Goal: Task Accomplishment & Management: Use online tool/utility

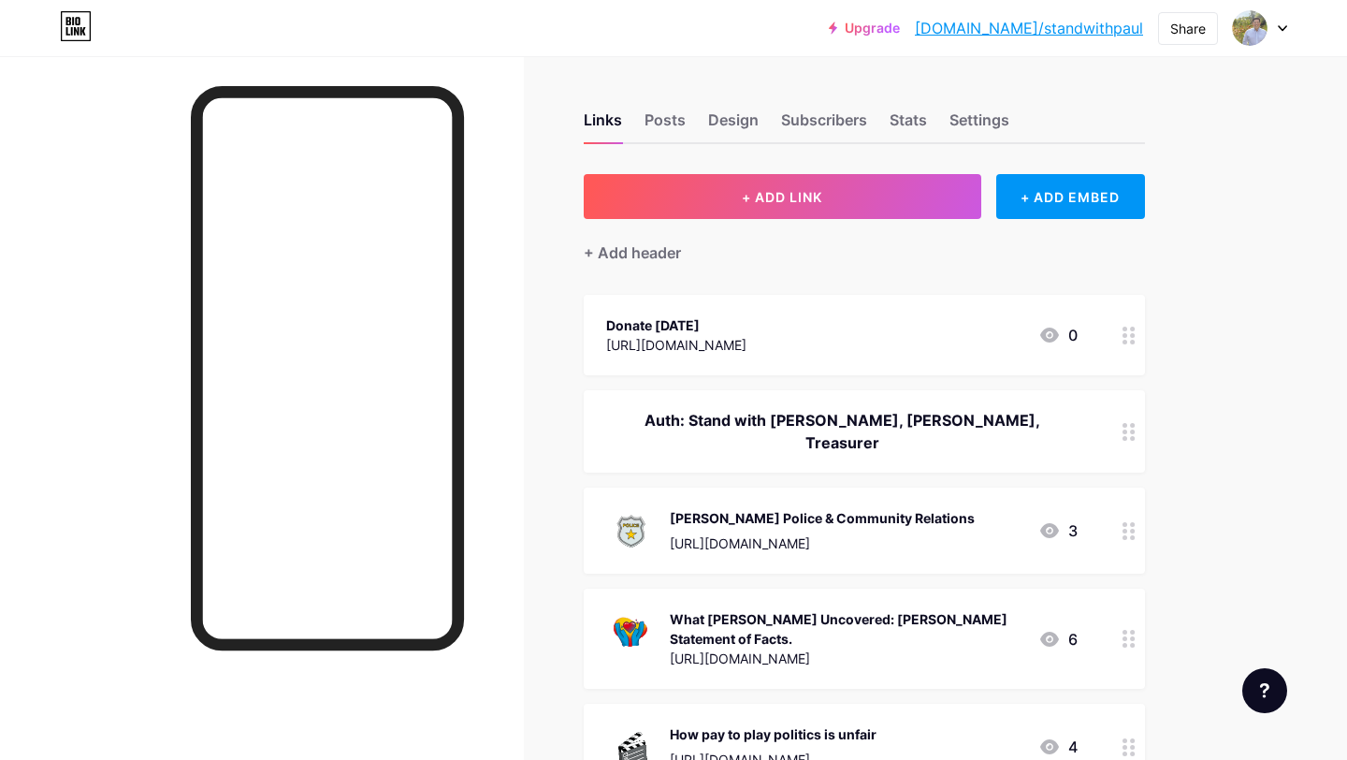
click at [876, 21] on div "Upgrade [DOMAIN_NAME]/standw... [DOMAIN_NAME]/standwithpaul Share Switch accoun…" at bounding box center [673, 28] width 1347 height 34
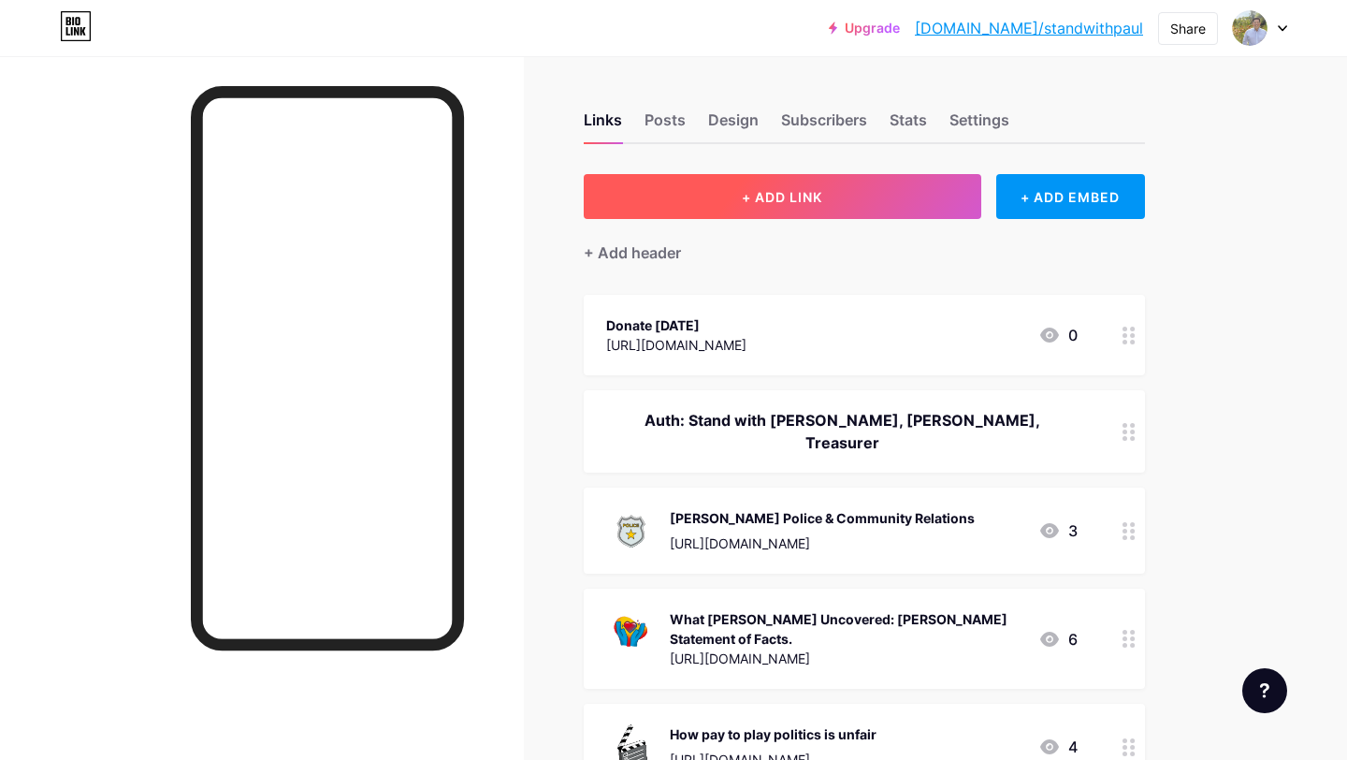
click at [921, 203] on button "+ ADD LINK" at bounding box center [783, 196] width 398 height 45
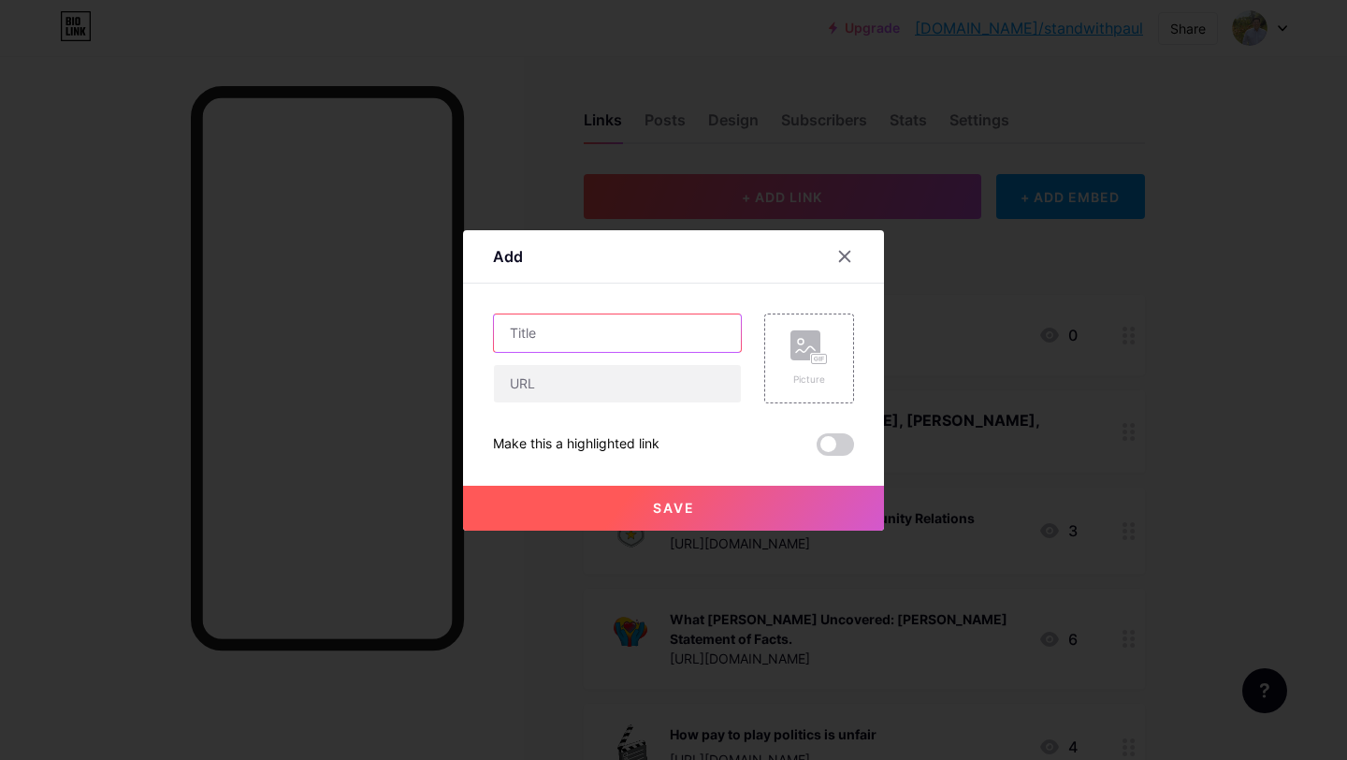
click at [713, 338] on input "text" at bounding box center [617, 332] width 247 height 37
type input "Bull & Oyster Roast Fundraiser Register Link"
click at [611, 393] on input "text" at bounding box center [617, 383] width 247 height 37
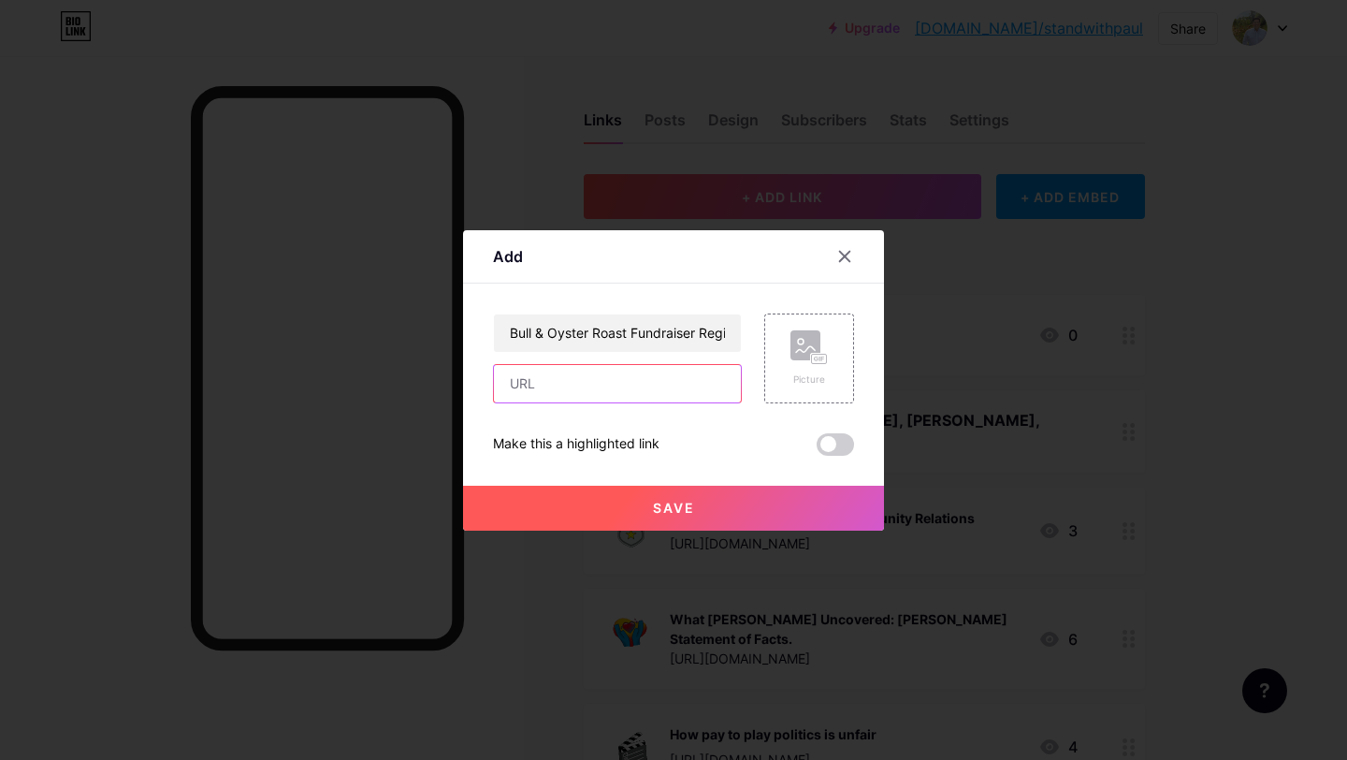
paste input "[URL][DOMAIN_NAME]"
type input "[URL][DOMAIN_NAME]"
click at [808, 361] on icon at bounding box center [808, 347] width 37 height 35
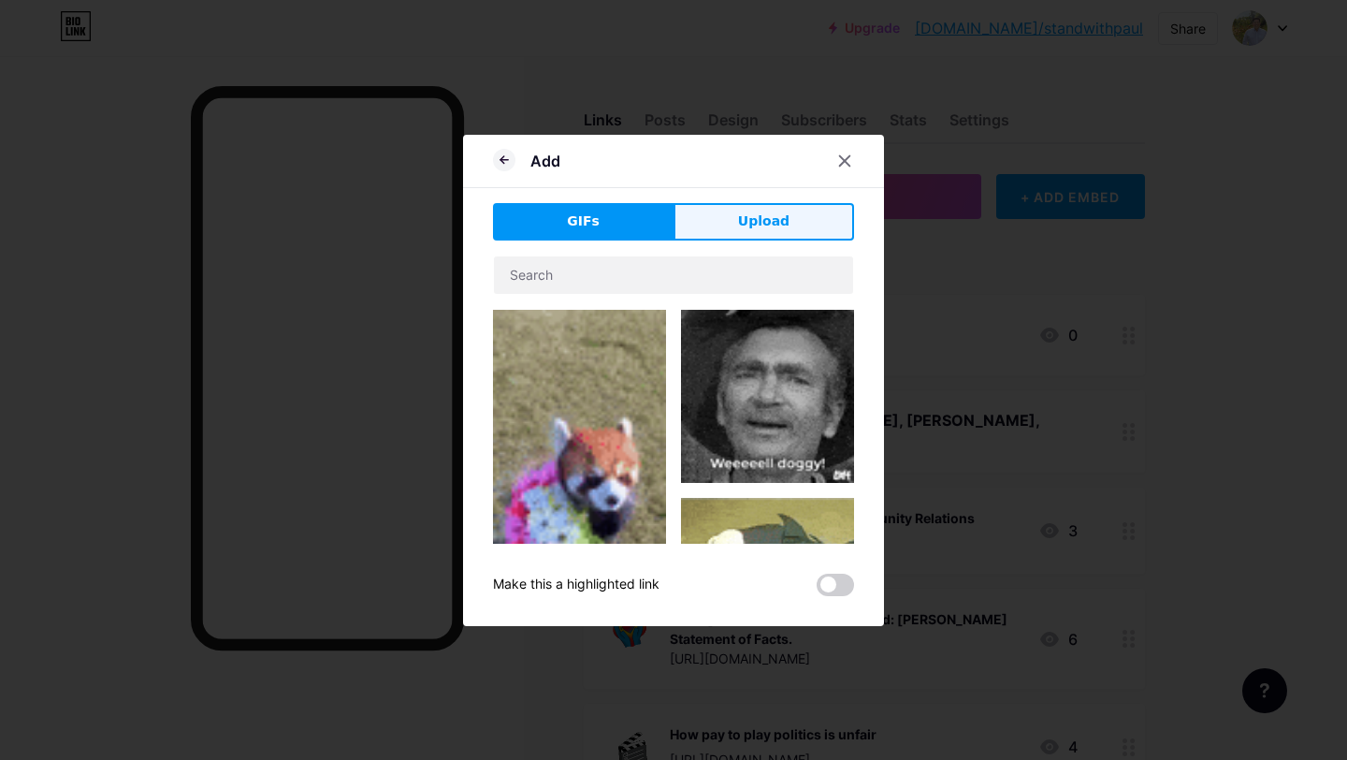
click at [783, 221] on span "Upload" at bounding box center [763, 221] width 51 height 20
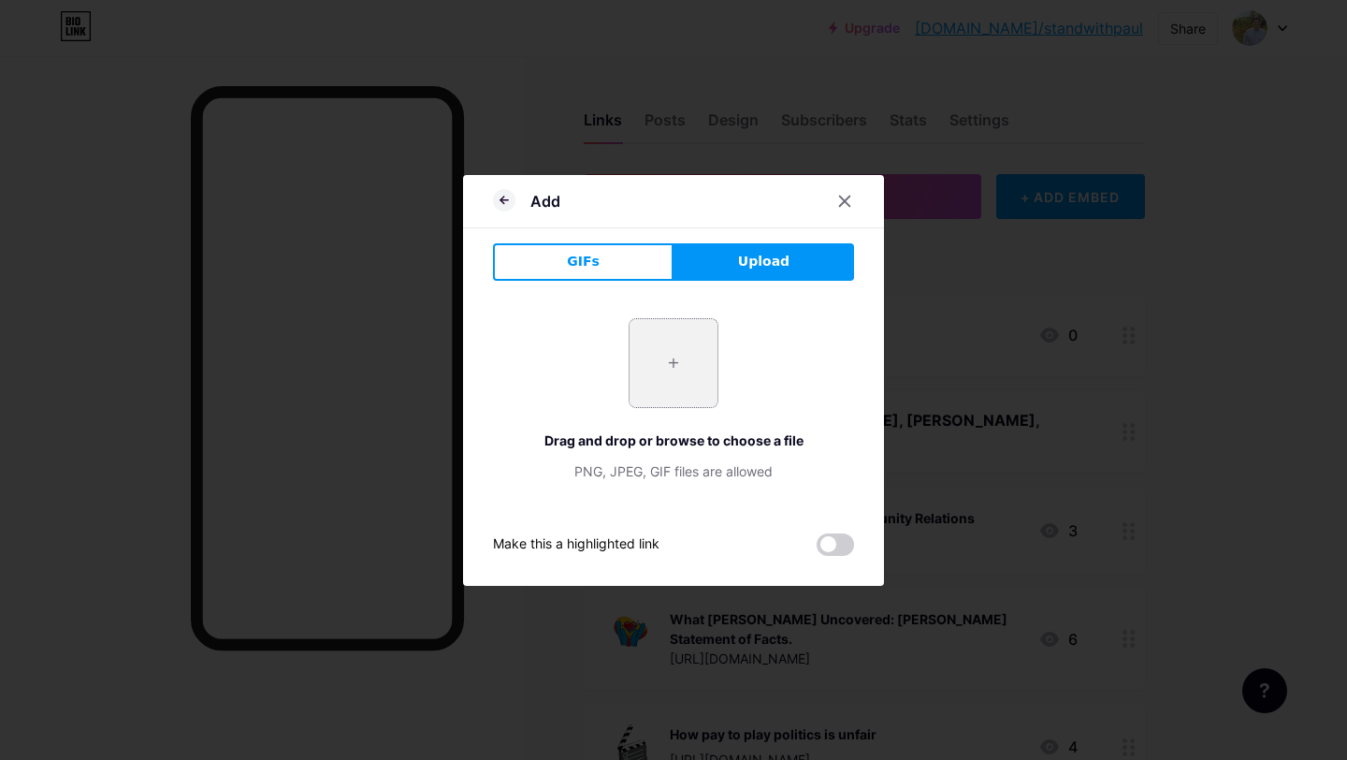
click at [675, 371] on input "file" at bounding box center [674, 363] width 88 height 88
type input "C:\fakepath\PaulDongarra-7122Res.jpg"
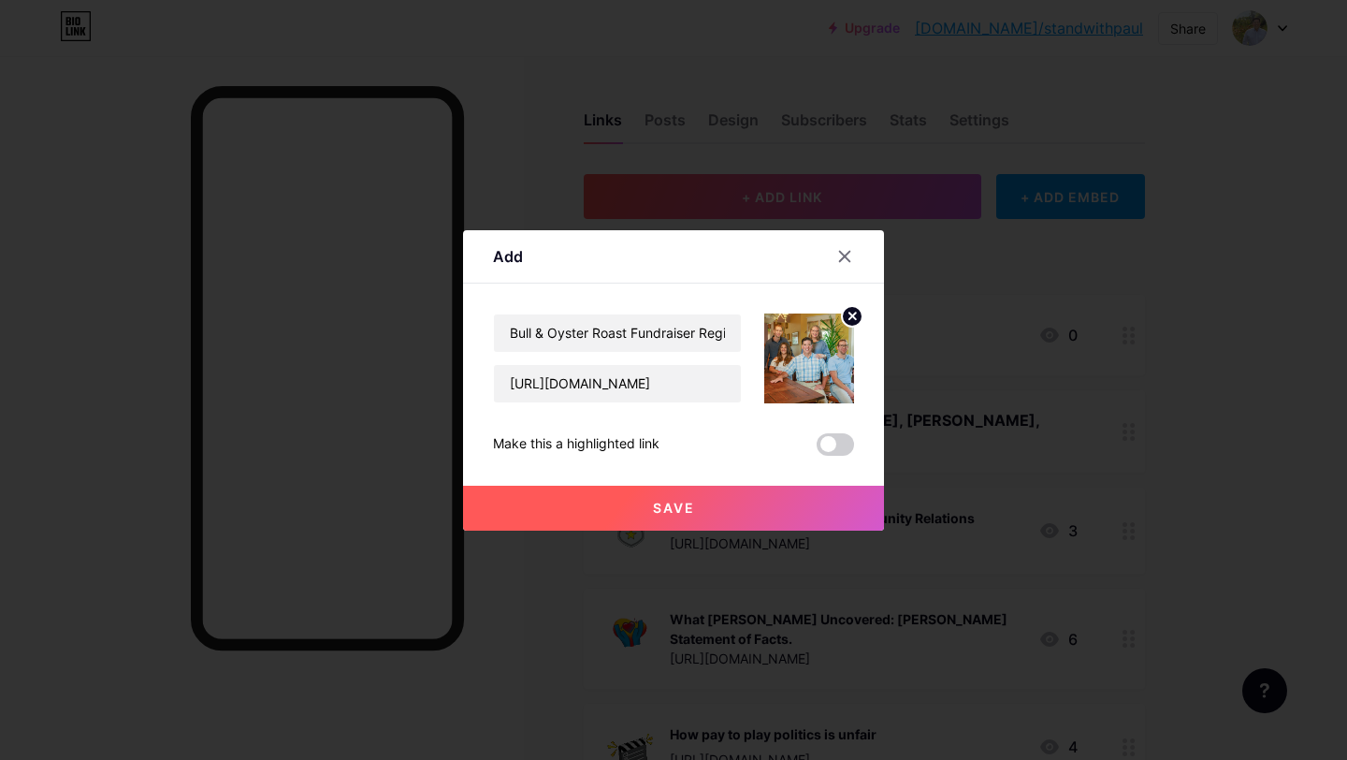
click at [755, 509] on button "Save" at bounding box center [673, 507] width 421 height 45
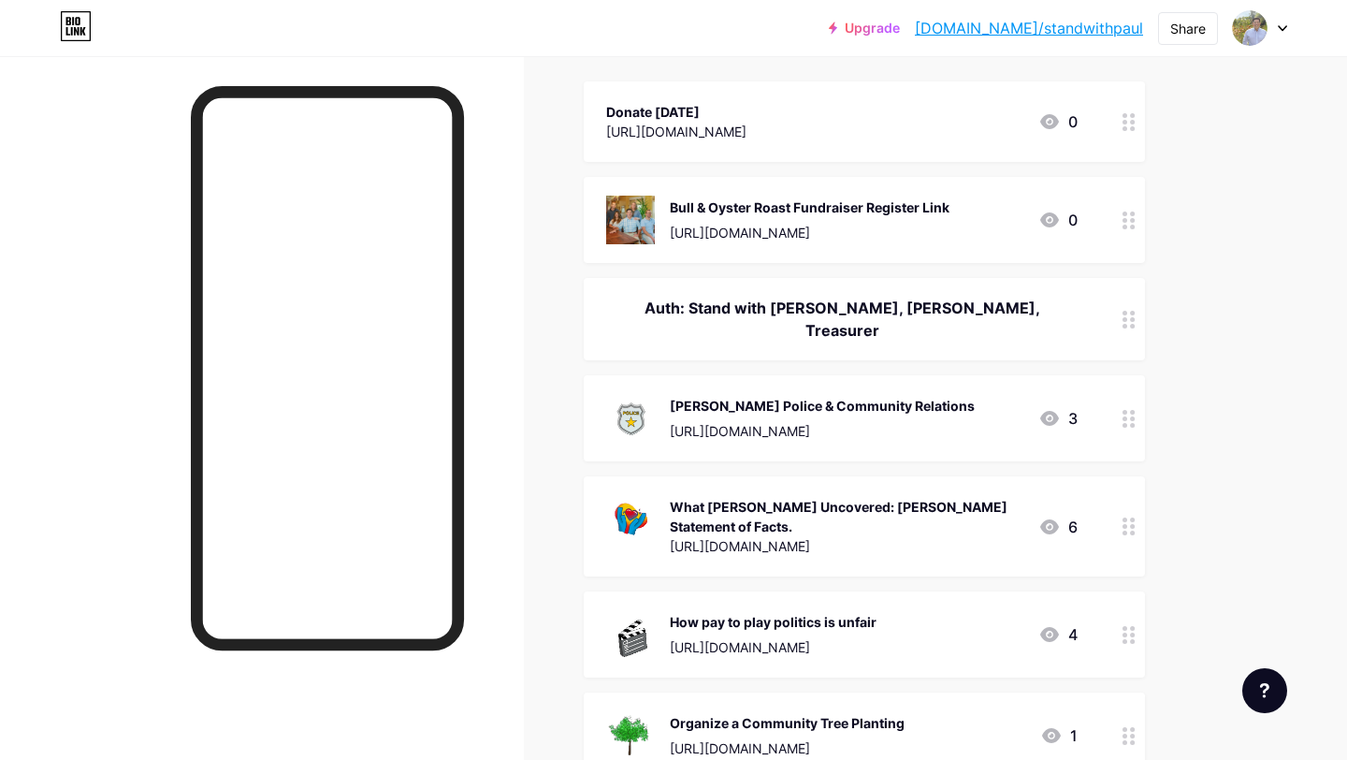
scroll to position [215, 0]
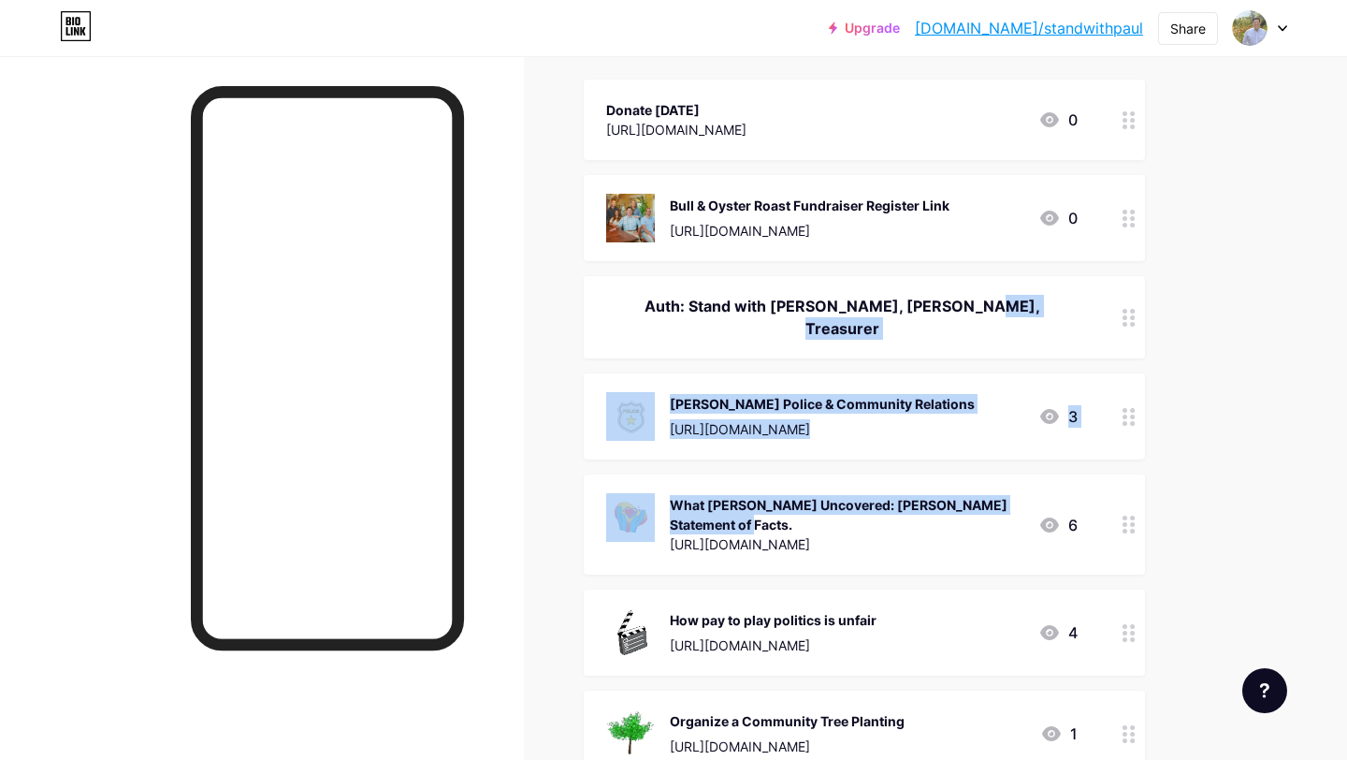
drag, startPoint x: 965, startPoint y: 303, endPoint x: 976, endPoint y: 507, distance: 204.2
click at [976, 507] on span "Donate [DATE] [URL][DOMAIN_NAME] 0 Bull & Oyster Roast Fundraiser Register Link…" at bounding box center [864, 681] width 561 height 1202
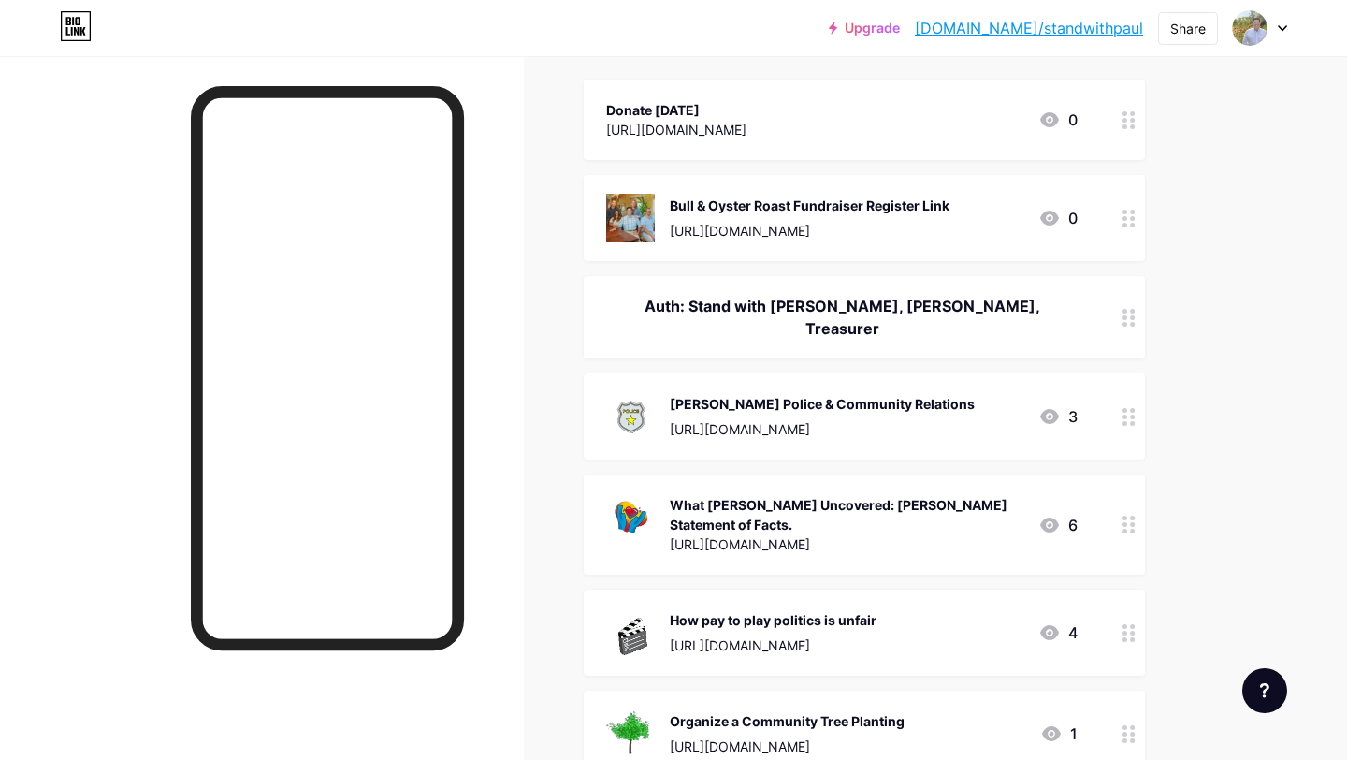
click at [1136, 342] on div at bounding box center [1129, 317] width 32 height 82
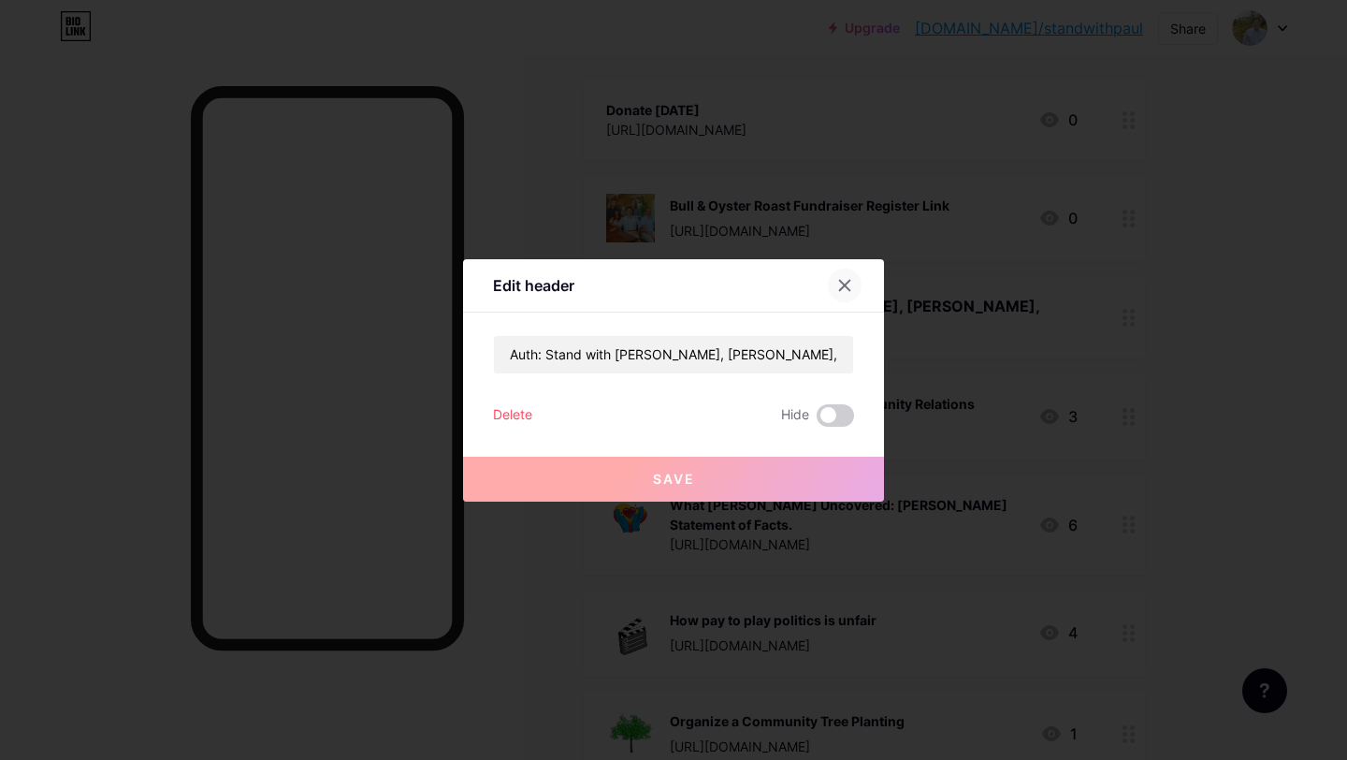
click at [845, 290] on icon at bounding box center [844, 285] width 15 height 15
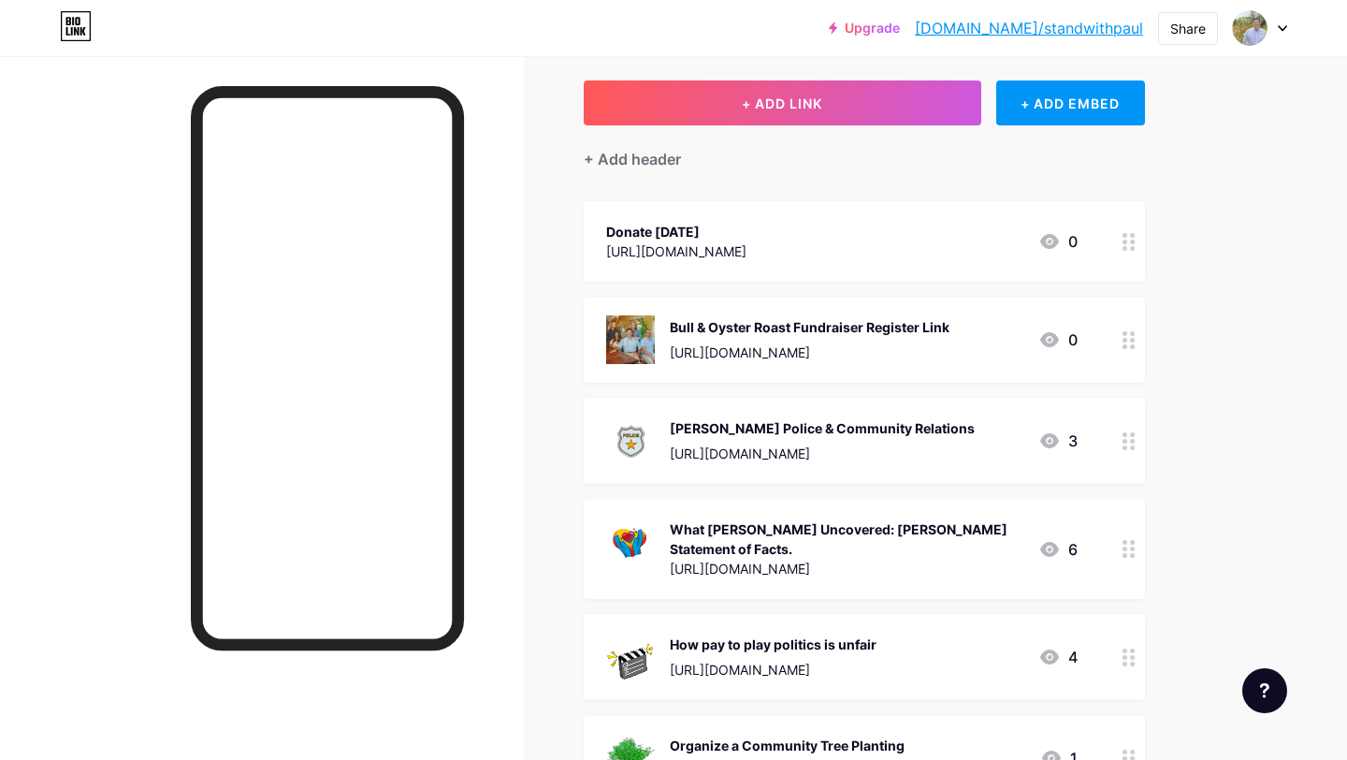
scroll to position [94, 0]
click at [823, 525] on div "What [PERSON_NAME] Uncovered: [PERSON_NAME] Statement of Facts." at bounding box center [847, 537] width 354 height 39
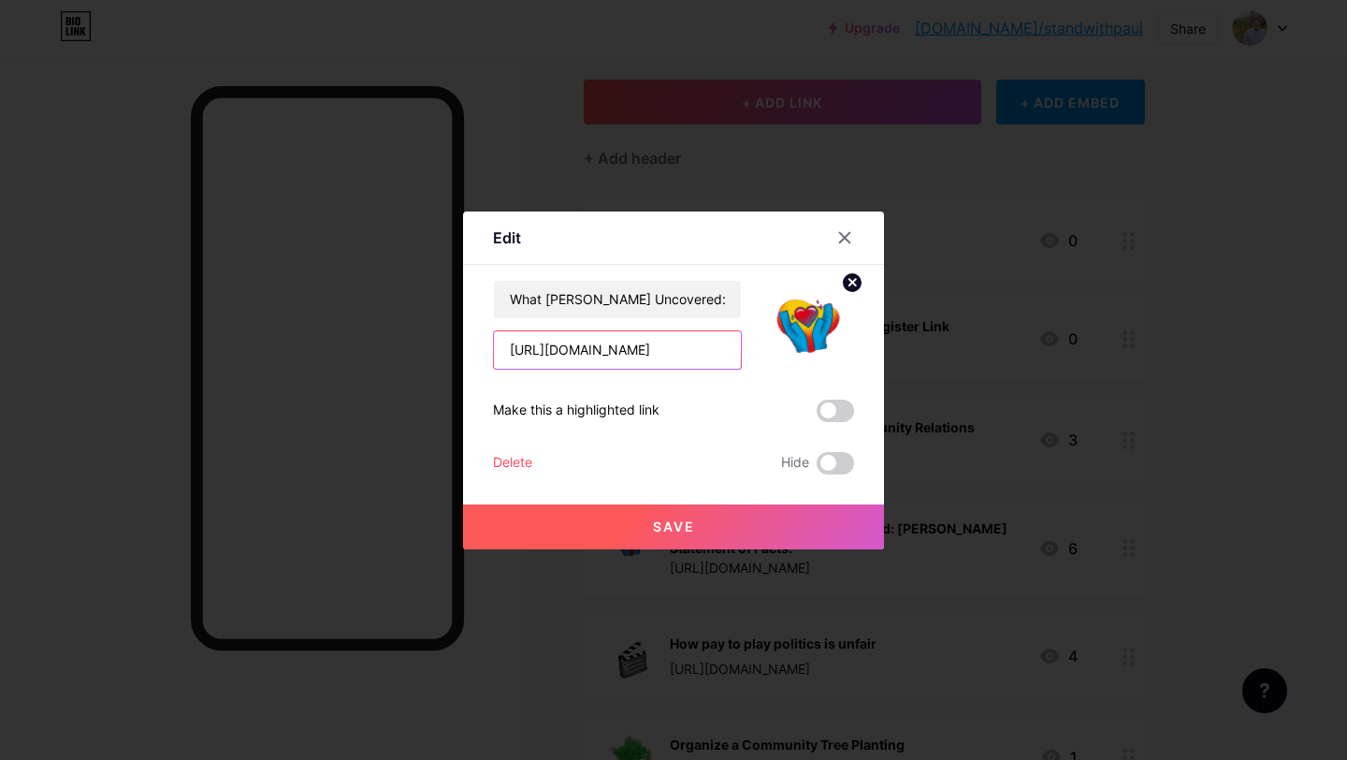
click at [585, 353] on input "[URL][DOMAIN_NAME]" at bounding box center [617, 349] width 247 height 37
click at [842, 602] on div at bounding box center [673, 380] width 1347 height 760
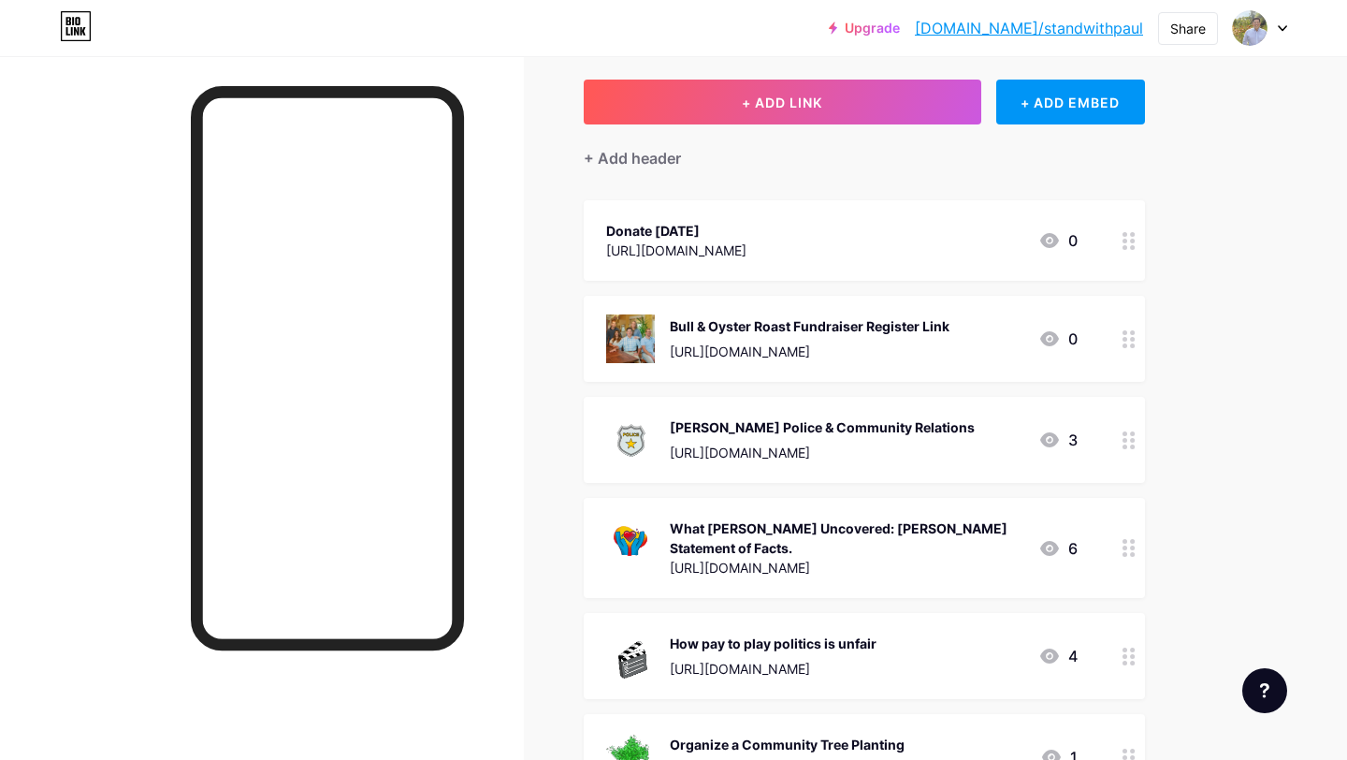
click at [1126, 545] on circle at bounding box center [1125, 547] width 5 height 5
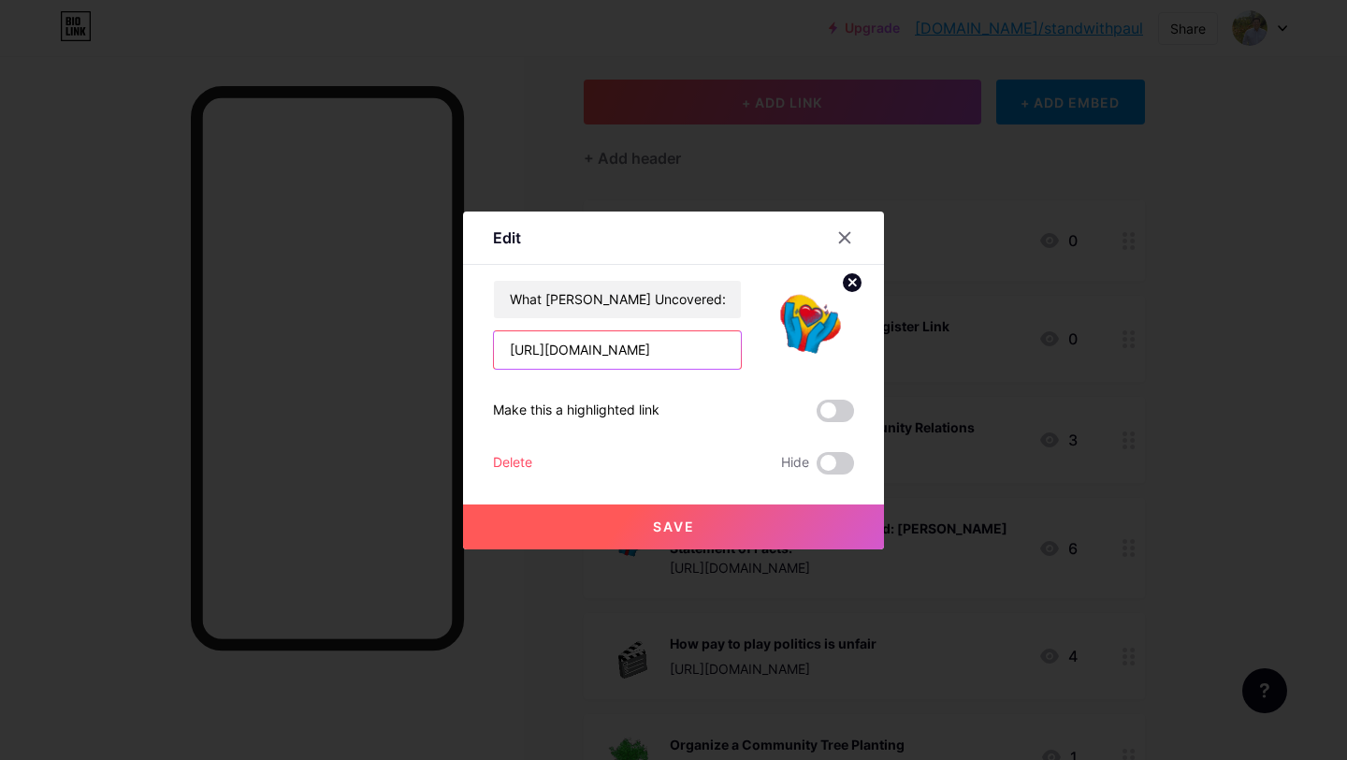
click at [647, 357] on input "[URL][DOMAIN_NAME]" at bounding box center [617, 349] width 247 height 37
click at [977, 374] on div at bounding box center [673, 380] width 1347 height 760
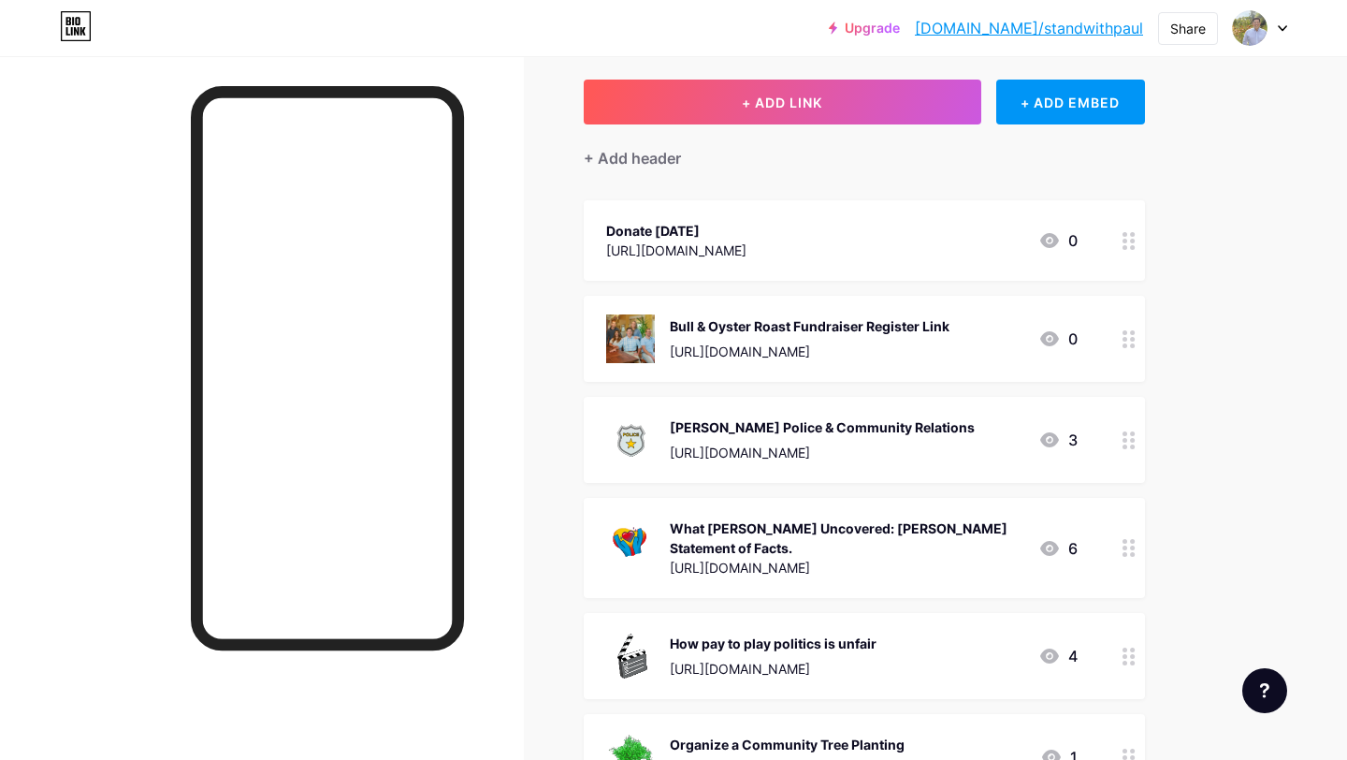
click at [956, 558] on div "[URL][DOMAIN_NAME]" at bounding box center [847, 568] width 354 height 20
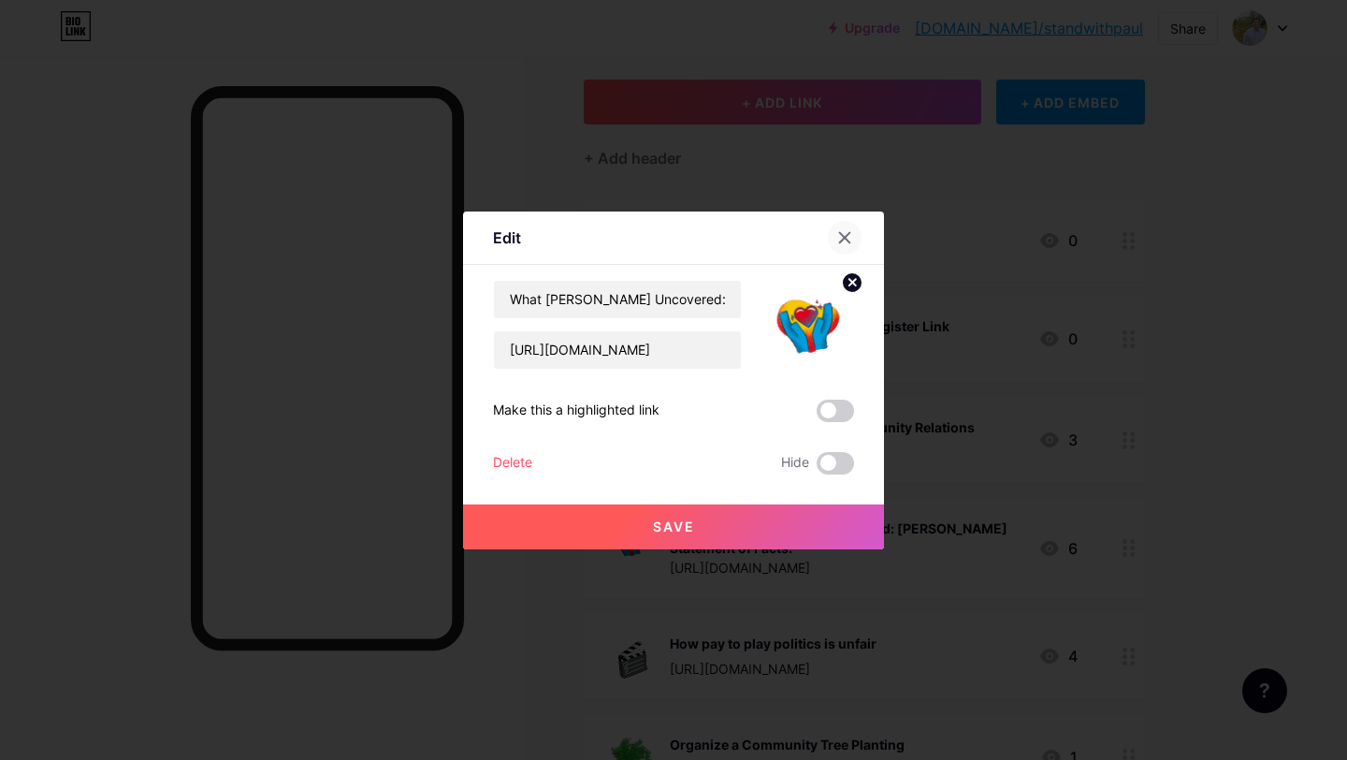
click at [844, 237] on icon at bounding box center [845, 237] width 10 height 10
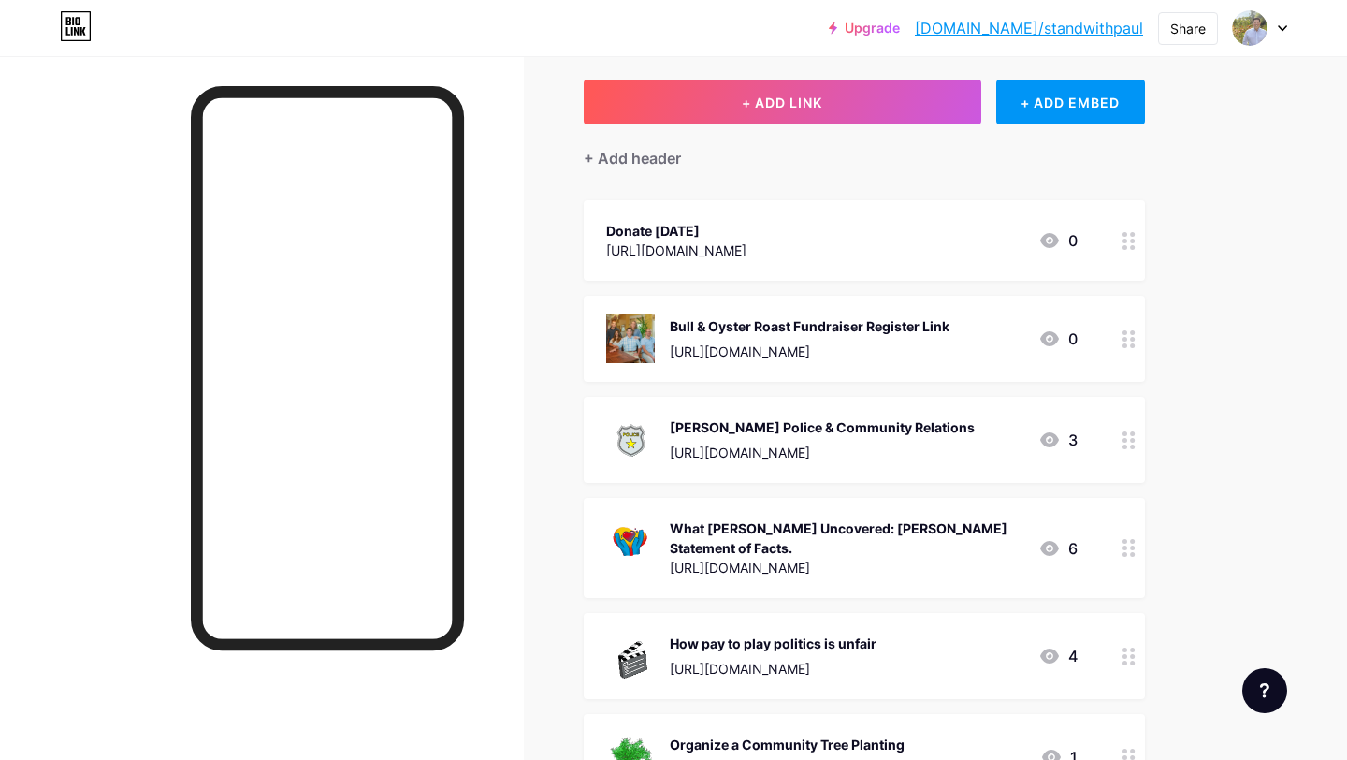
click at [388, 41] on div "Upgrade [DOMAIN_NAME]/standw... [DOMAIN_NAME]/standwithpaul Share Switch accoun…" at bounding box center [673, 28] width 1347 height 34
click at [848, 43] on div "Upgrade [DOMAIN_NAME]/standw... [DOMAIN_NAME]/standwithpaul Share Switch accoun…" at bounding box center [673, 28] width 1347 height 34
